Goal: Task Accomplishment & Management: Complete application form

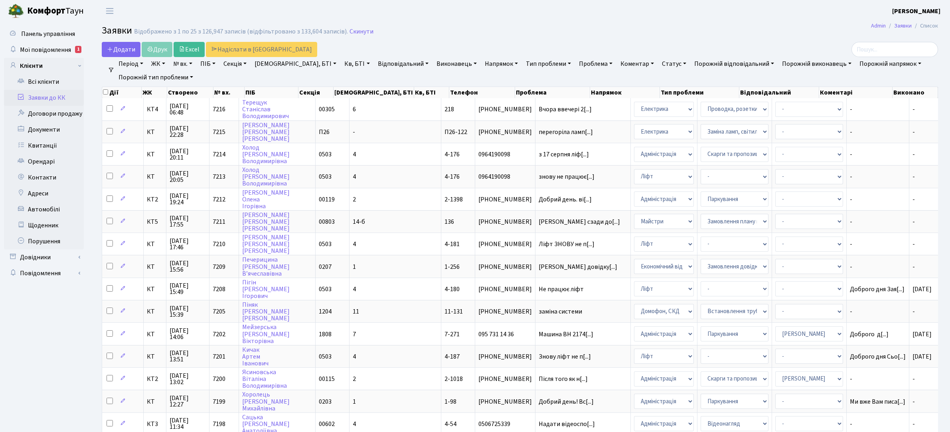
select select "25"
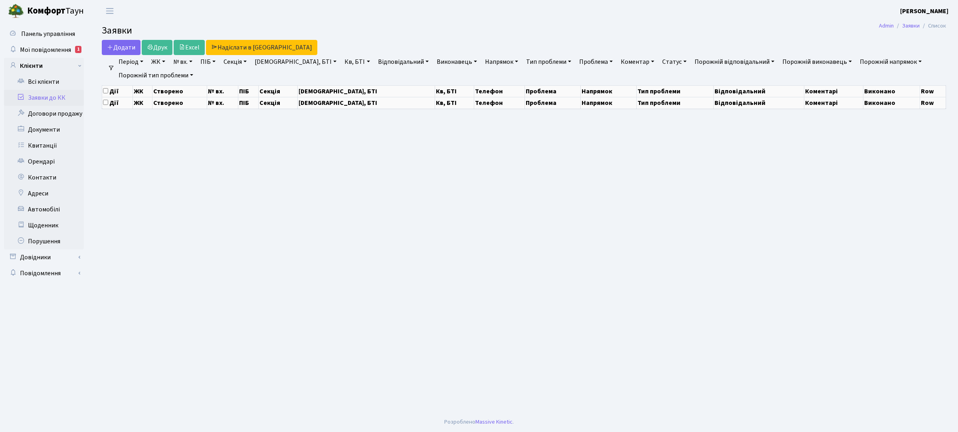
select select "25"
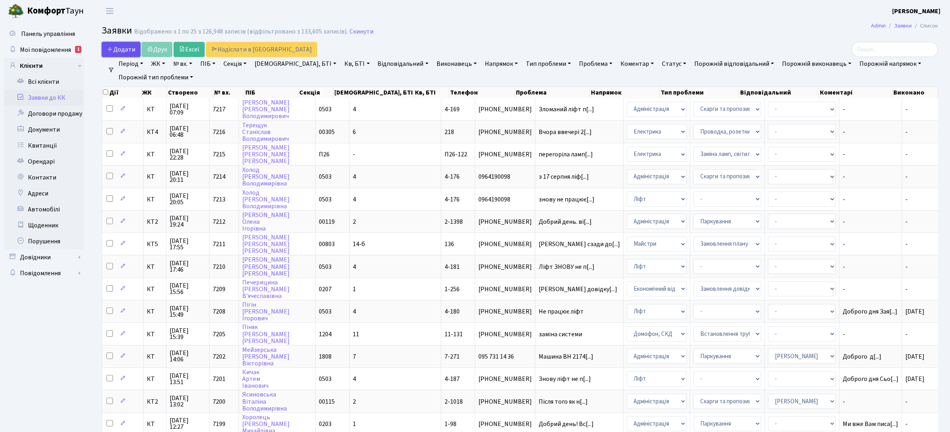
click at [113, 46] on icon at bounding box center [110, 49] width 6 height 6
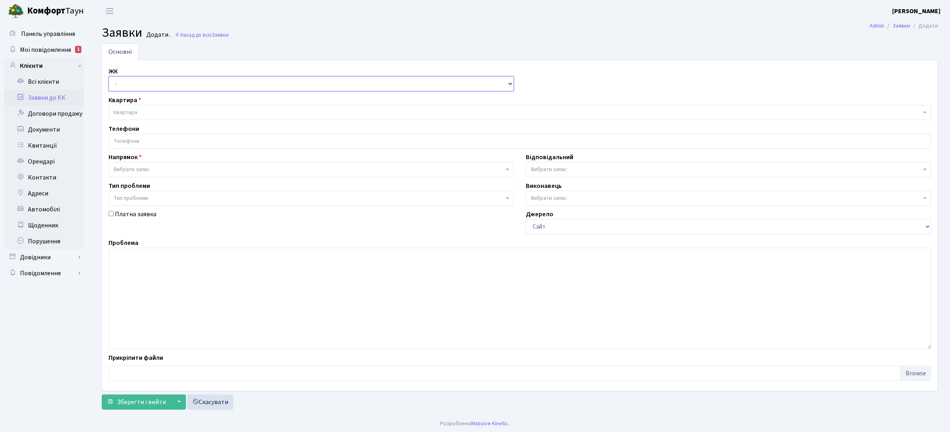
click at [142, 86] on select "- КТ, вул. Регенераторна, 4 КТ2, просп. [STREET_ADDRESS] [STREET_ADDRESS] [PERS…" at bounding box center [312, 83] width 406 height 15
select select "271"
click at [109, 77] on select "- КТ, вул. Регенераторна, 4 КТ2, просп. [STREET_ADDRESS] [STREET_ADDRESS] [PERS…" at bounding box center [312, 83] width 406 height 15
select select
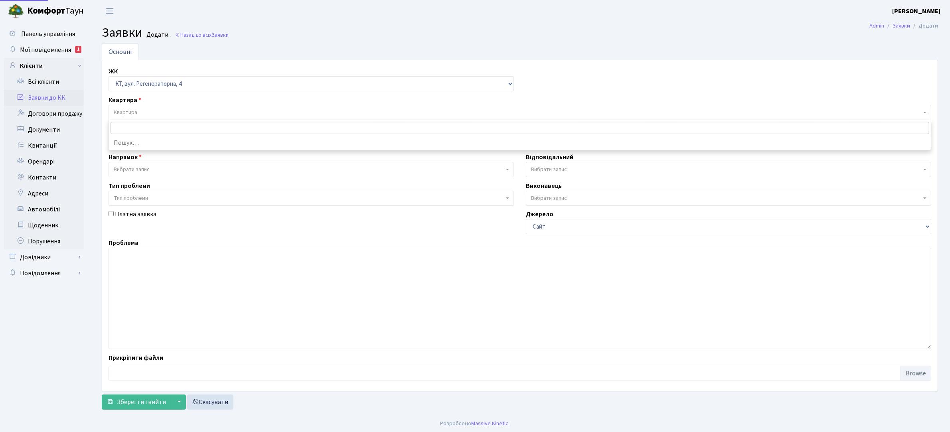
click at [160, 115] on span "Квартира" at bounding box center [518, 113] width 808 height 8
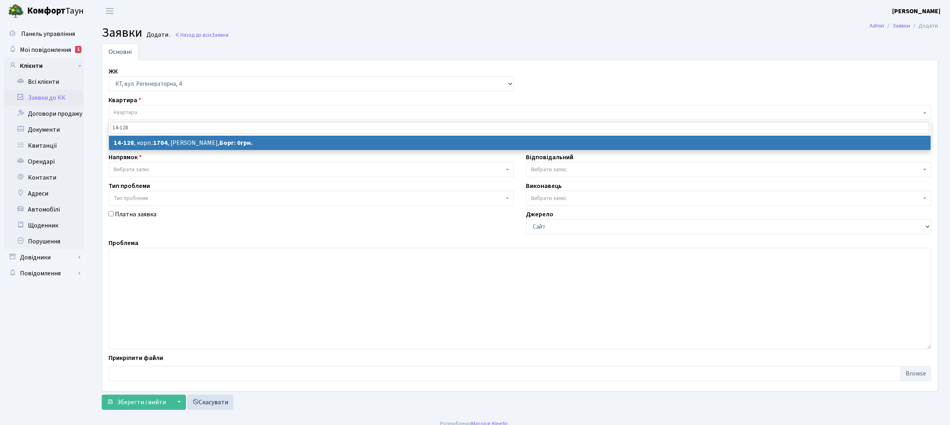
type input "14-128"
select select
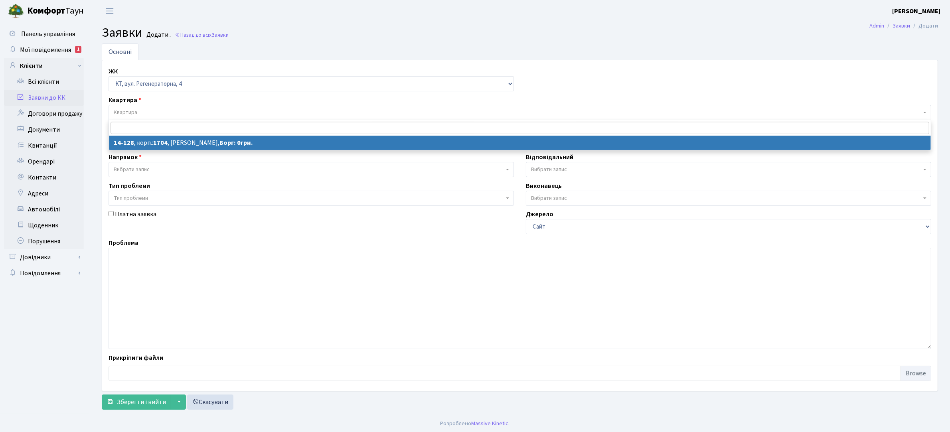
select select "7505"
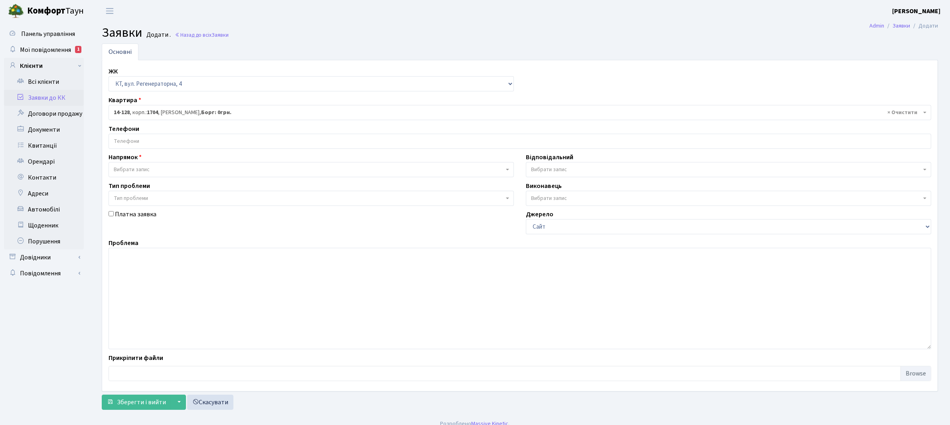
click at [182, 168] on span "Вибрати запис" at bounding box center [309, 170] width 390 height 8
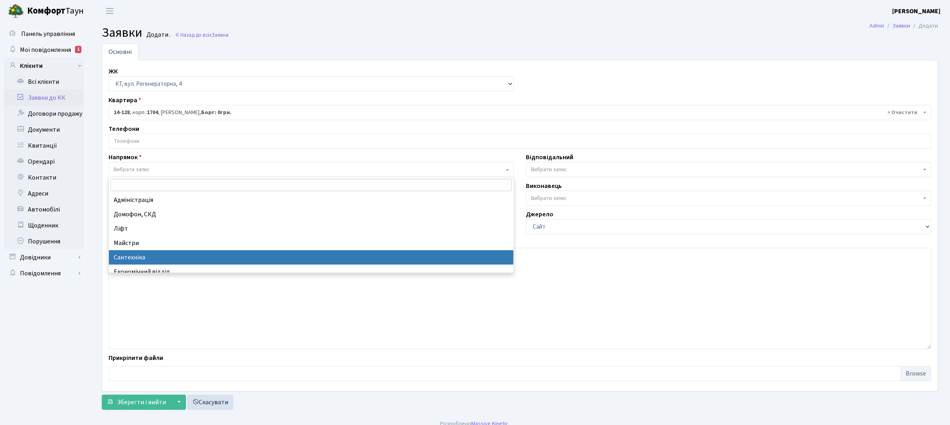
select select "2"
select select
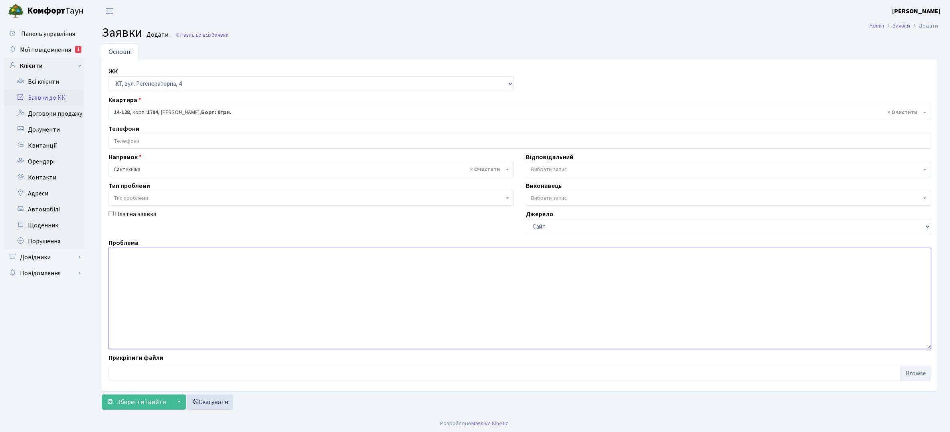
click at [137, 258] on textarea at bounding box center [520, 298] width 823 height 101
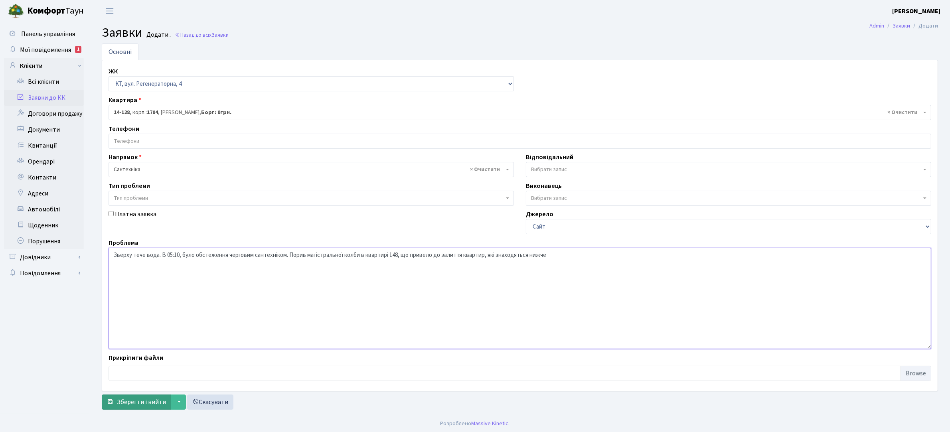
type textarea "Зверху тече вода. В 05:10, було обстеження черговим сантехніком. Порив магістра…"
click at [138, 409] on button "Зберегти і вийти" at bounding box center [136, 402] width 69 height 15
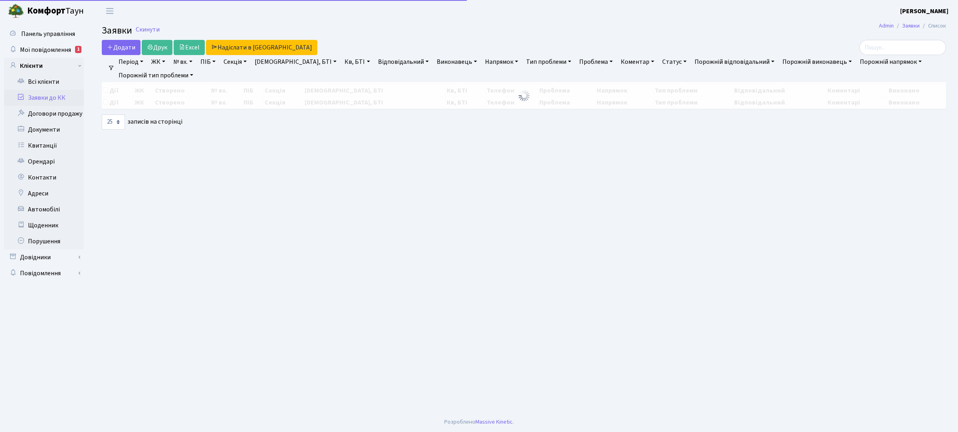
select select "25"
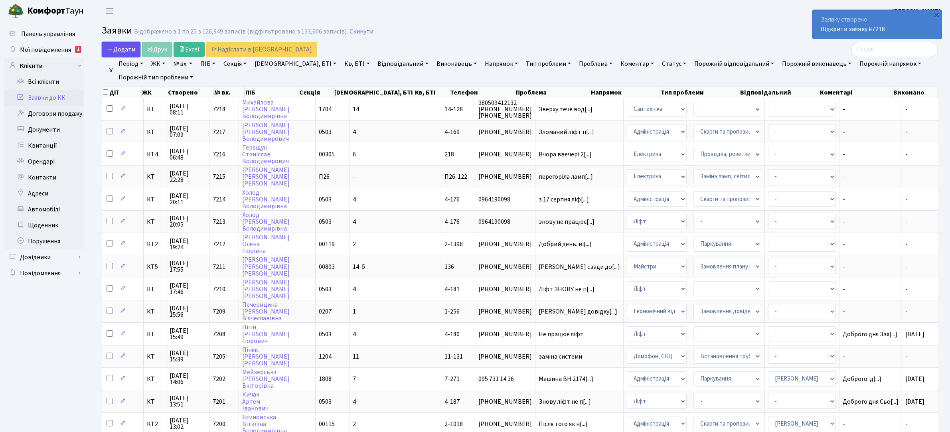
click at [124, 53] on span "Додати" at bounding box center [121, 49] width 28 height 9
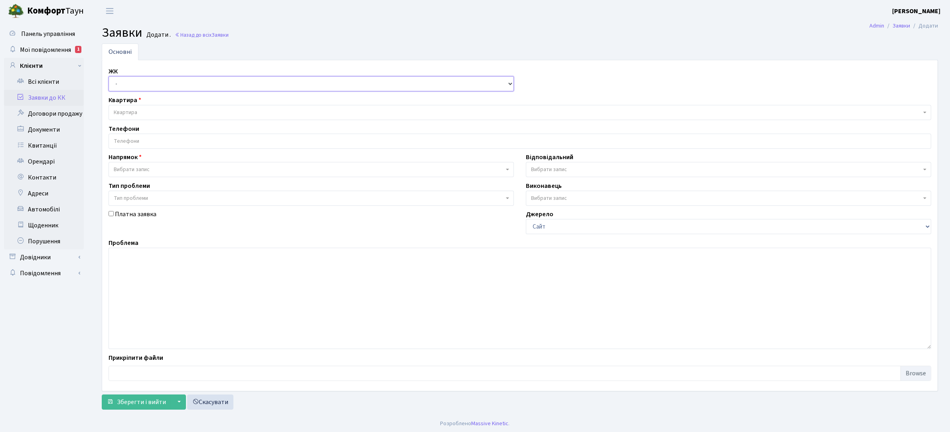
click at [206, 82] on select "- КТ, вул. Регенераторна, 4 КТ2, просп. [STREET_ADDRESS] [STREET_ADDRESS] [PERS…" at bounding box center [312, 83] width 406 height 15
select select "271"
click at [109, 77] on select "- КТ, вул. Регенераторна, 4 КТ2, просп. [STREET_ADDRESS] [STREET_ADDRESS] [PERS…" at bounding box center [312, 83] width 406 height 15
select select
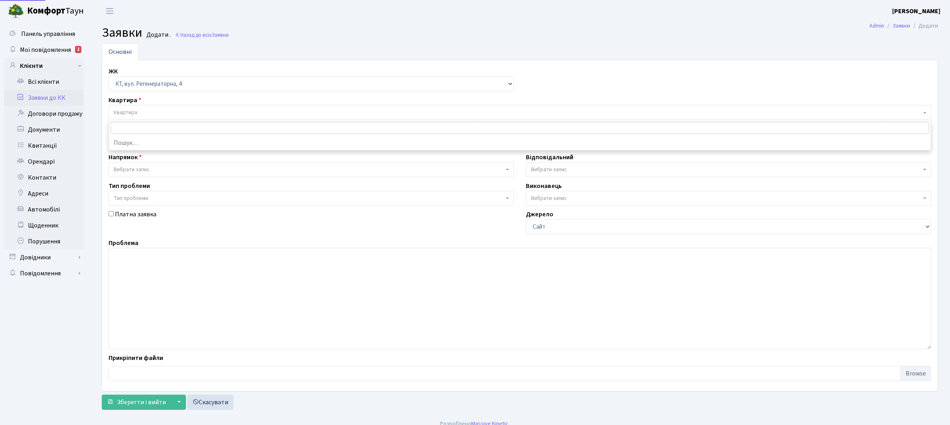
click at [173, 114] on span "Квартира" at bounding box center [518, 113] width 808 height 8
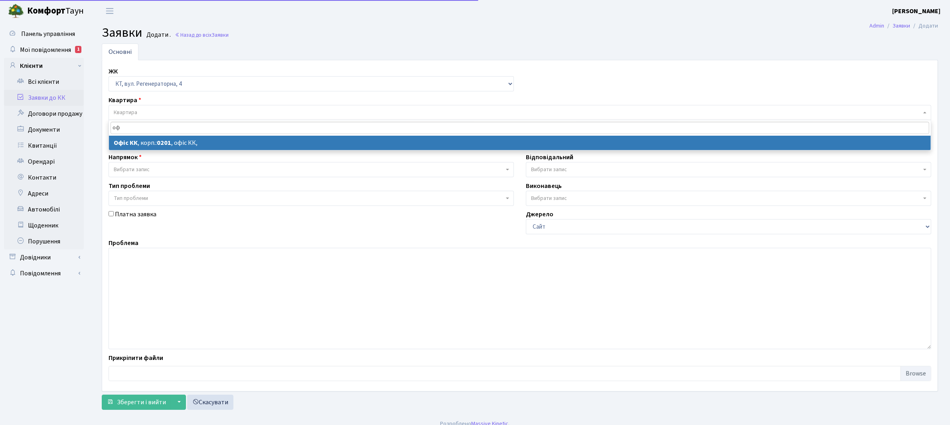
type input "оф"
select select
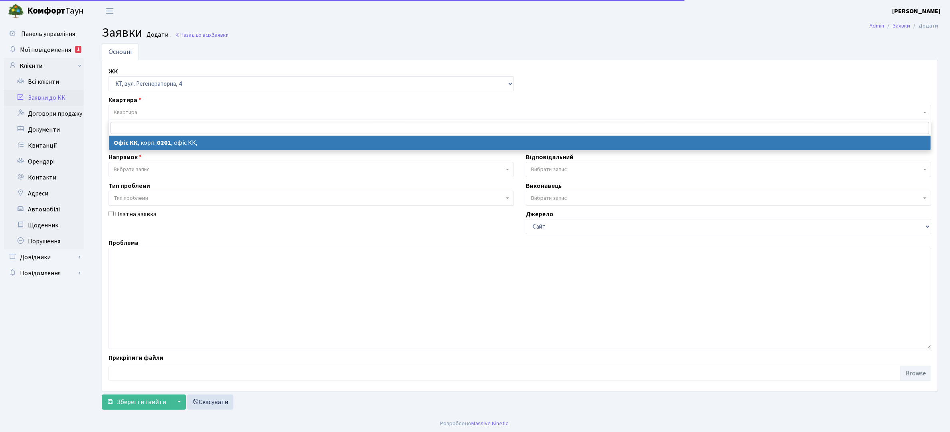
select select "4"
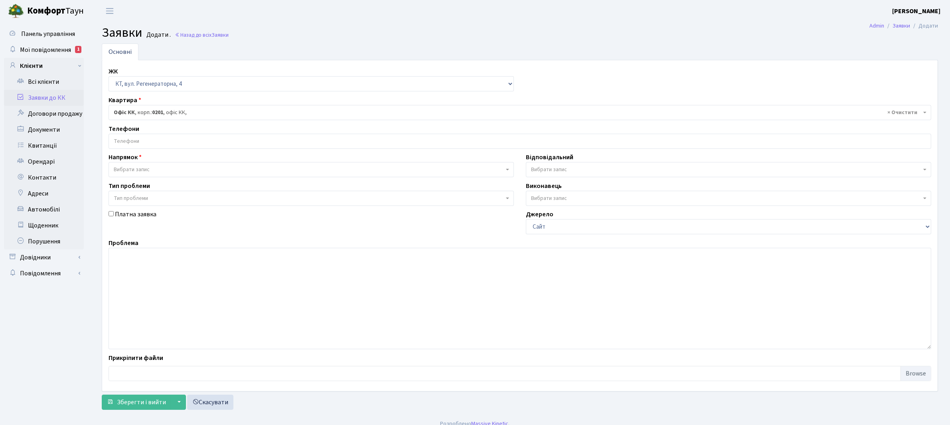
click at [165, 166] on span "Вибрати запис" at bounding box center [309, 170] width 390 height 8
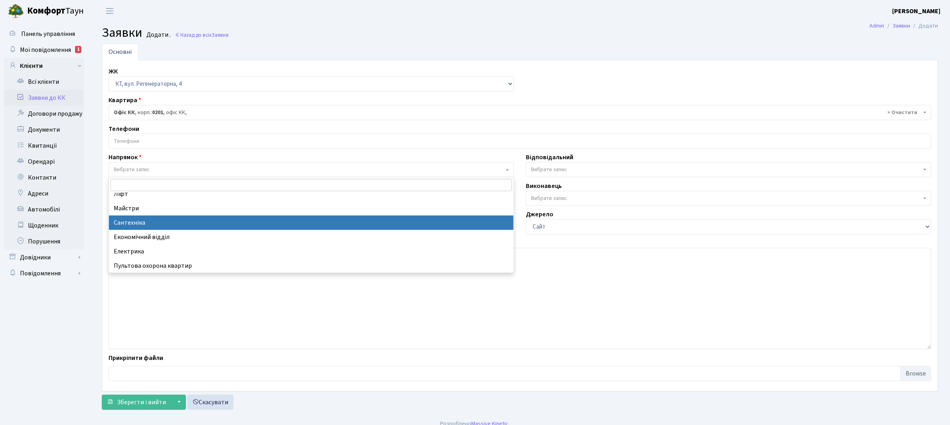
scroll to position [50, 0]
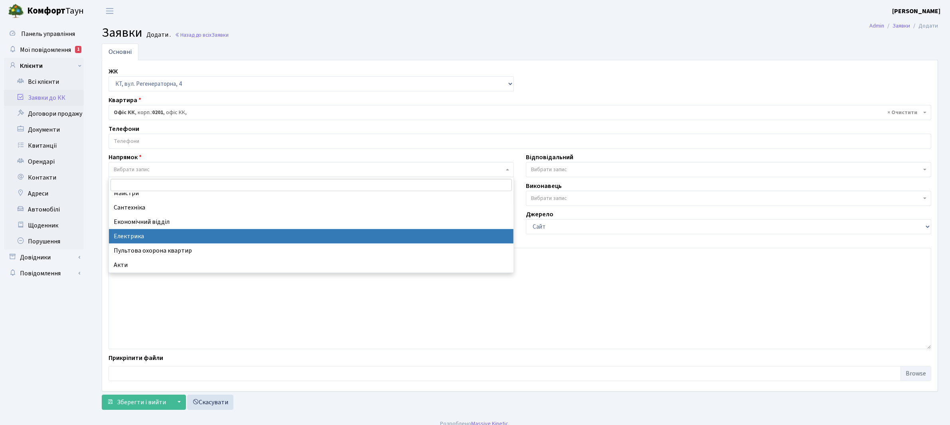
select select "3"
select select
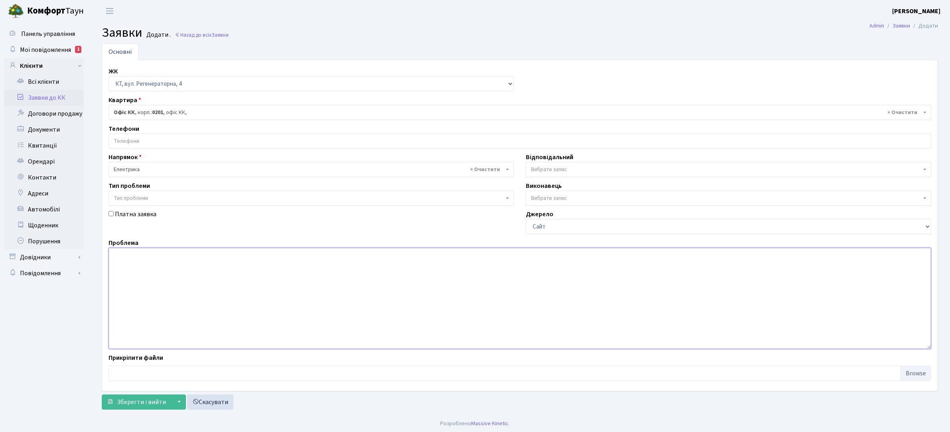
click at [137, 259] on textarea at bounding box center [520, 298] width 823 height 101
type textarea "Регенераторна 4, корпус 13, парадне 1, на першому поверсі біля ліфту, відсутнє …"
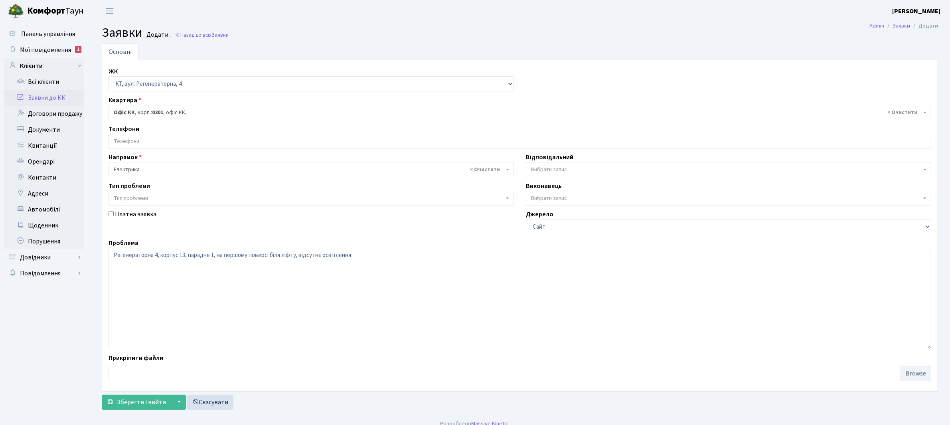
click at [600, 168] on span "Вибрати запис" at bounding box center [726, 170] width 390 height 8
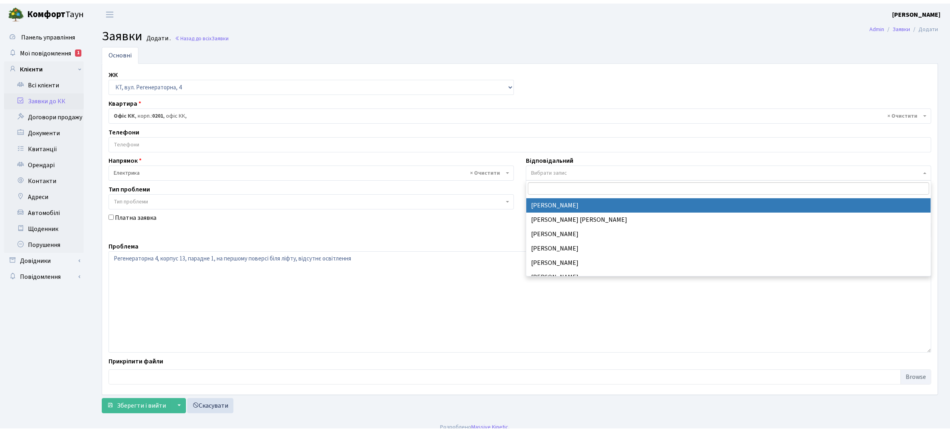
scroll to position [100, 0]
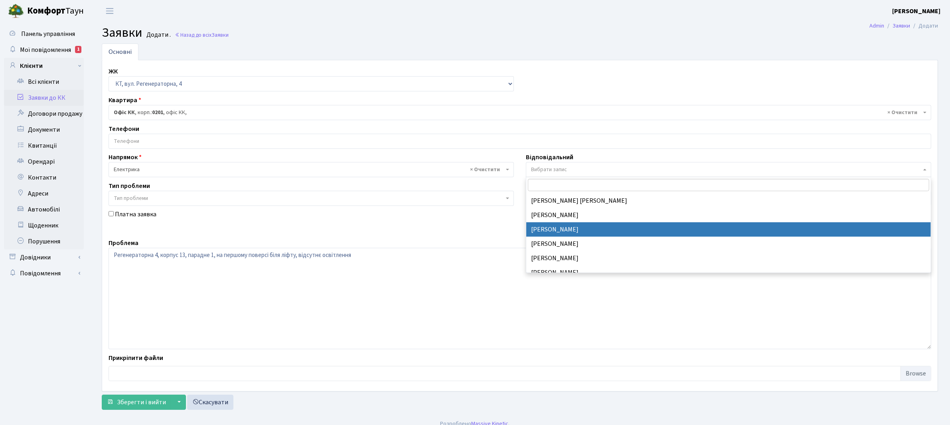
select select "22"
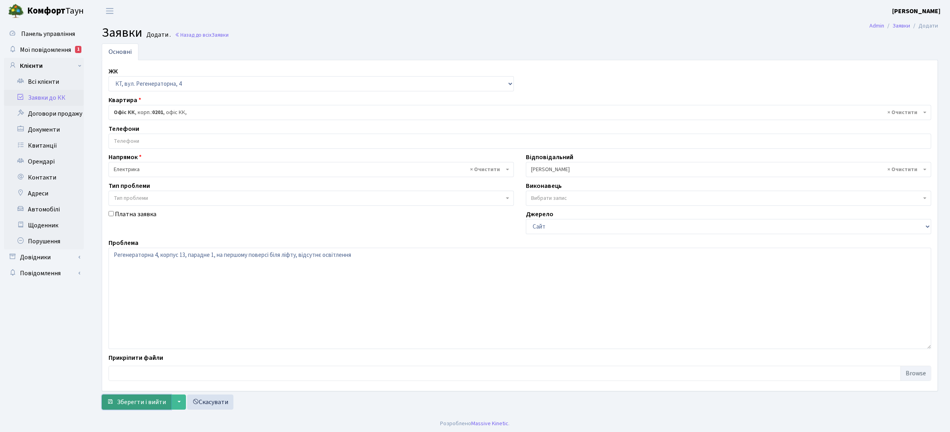
click at [135, 401] on span "Зберегти і вийти" at bounding box center [141, 402] width 49 height 9
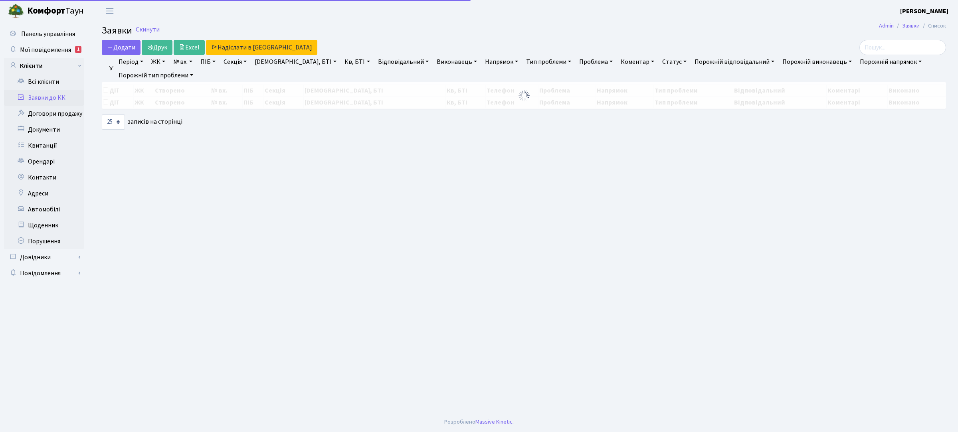
select select "25"
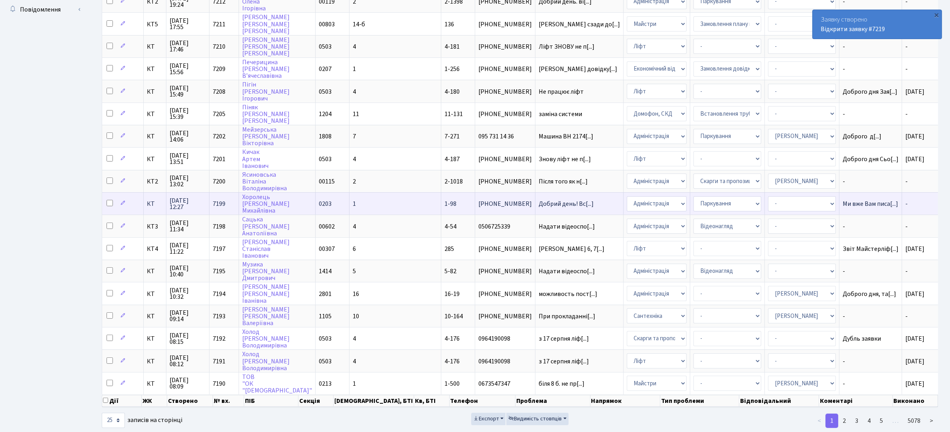
scroll to position [269, 0]
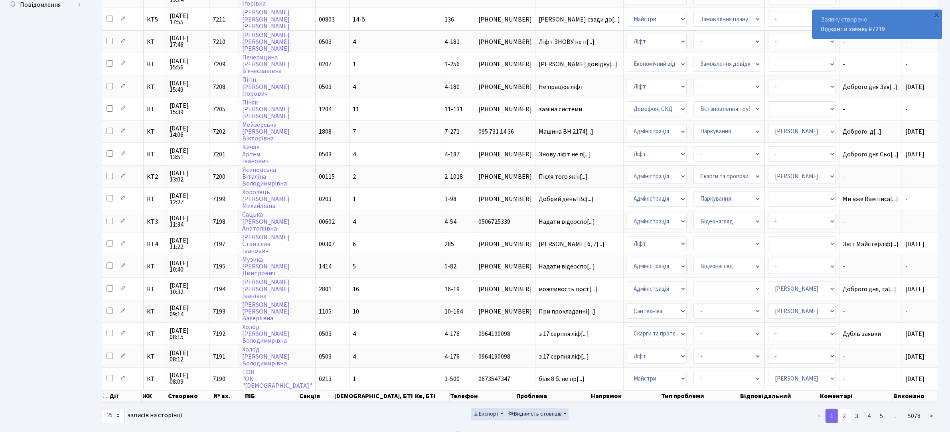
click at [846, 409] on link "2" at bounding box center [844, 416] width 13 height 14
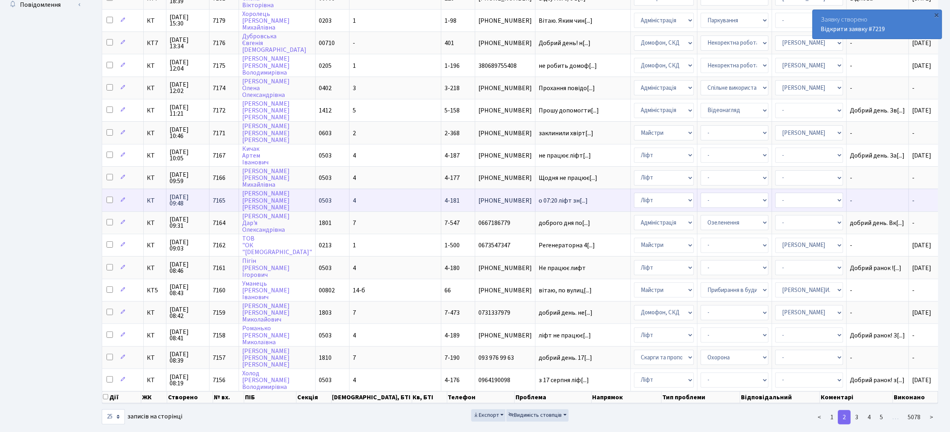
click at [479, 198] on span "[PHONE_NUMBER]" at bounding box center [505, 201] width 53 height 6
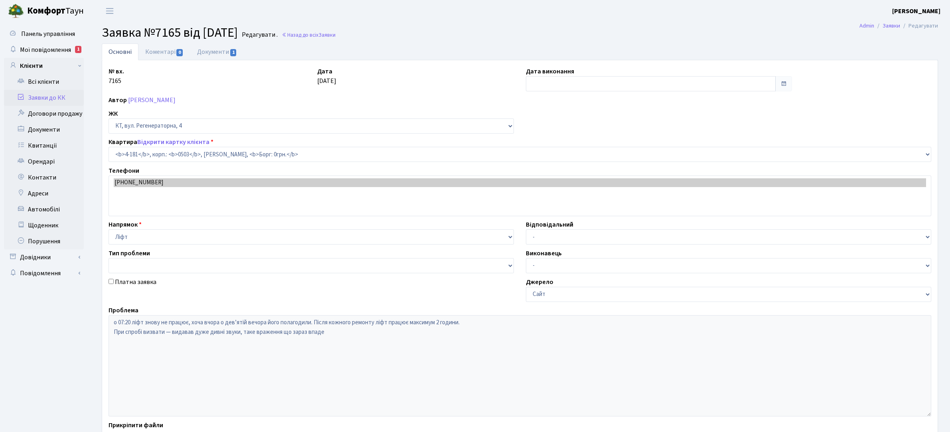
select select "1107"
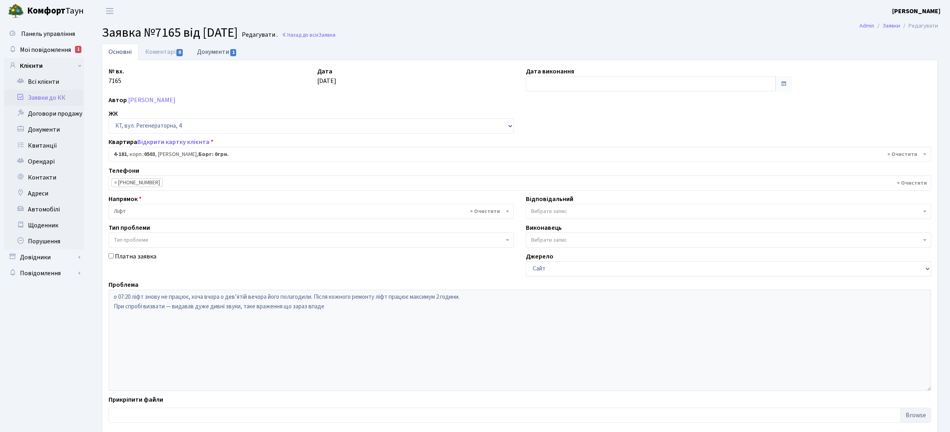
click at [224, 53] on link "Документи 1" at bounding box center [216, 52] width 53 height 16
select select "25"
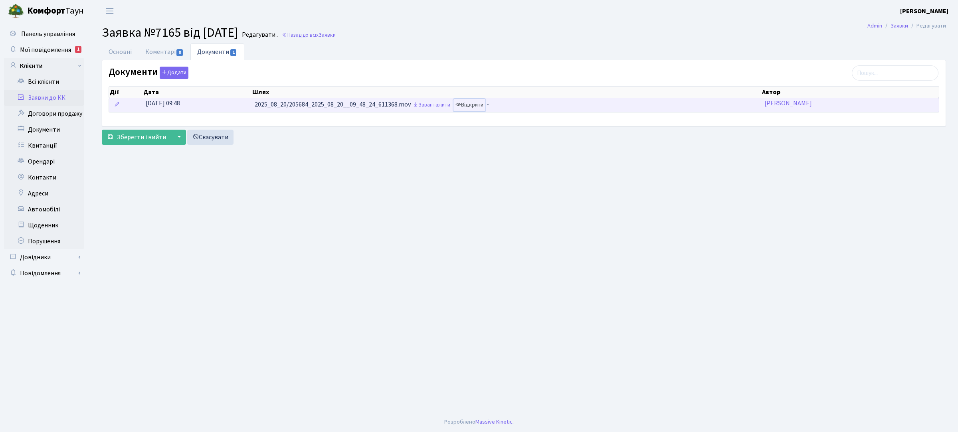
click at [476, 109] on link "Відкрити" at bounding box center [469, 105] width 32 height 12
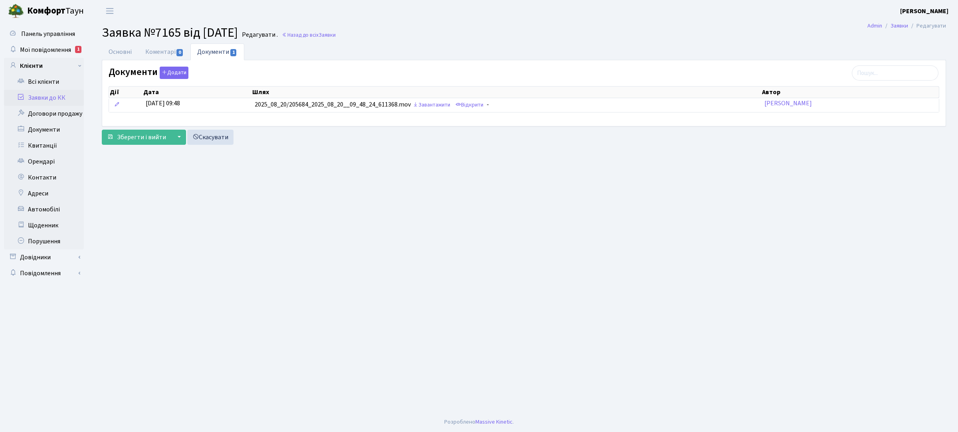
click at [51, 97] on link "Заявки до КК" at bounding box center [44, 98] width 80 height 16
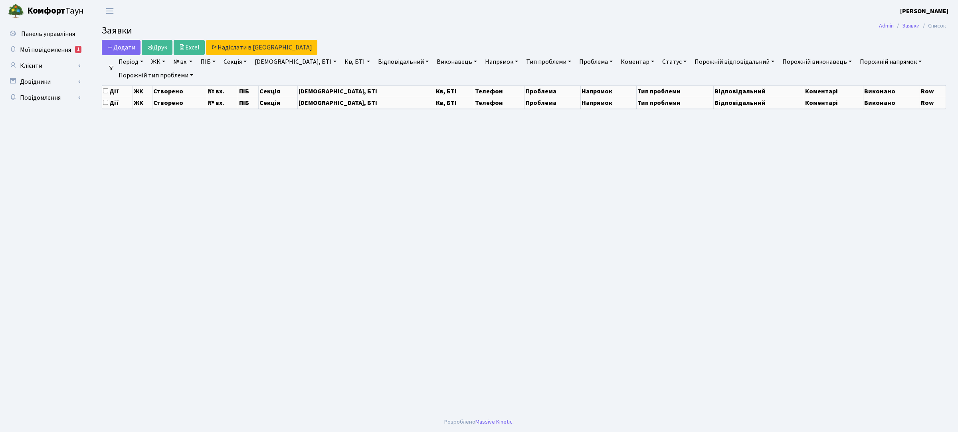
select select "25"
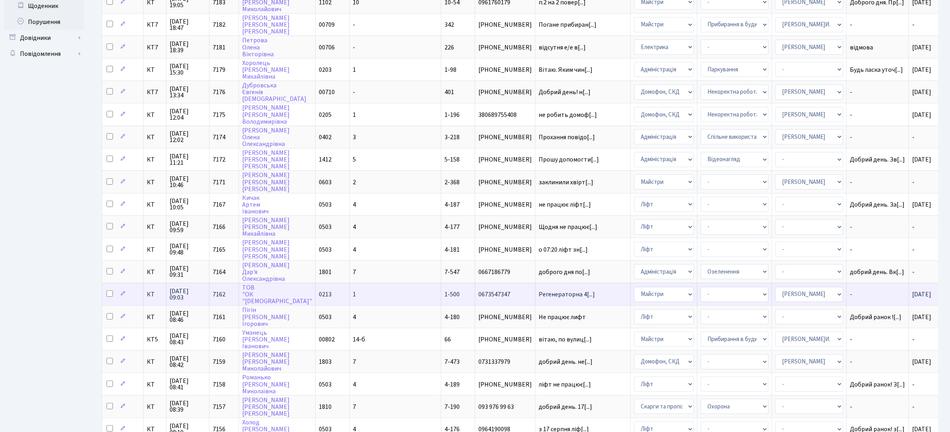
scroll to position [269, 0]
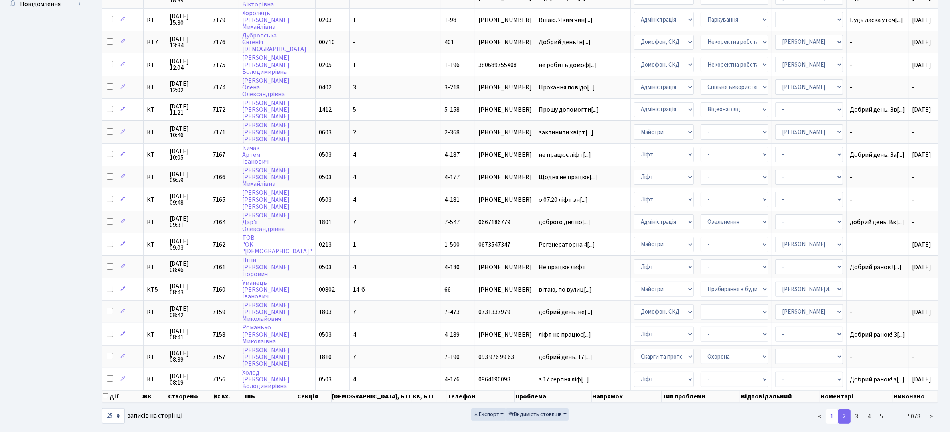
click at [833, 410] on link "1" at bounding box center [832, 417] width 13 height 14
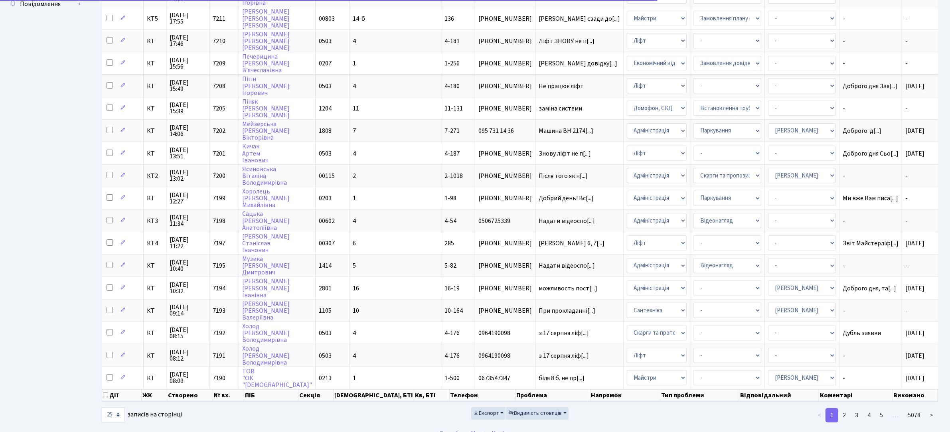
scroll to position [269, 0]
